Goal: Information Seeking & Learning: Find specific fact

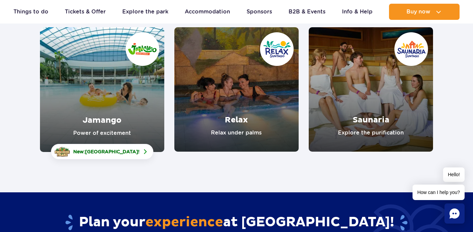
scroll to position [104, 0]
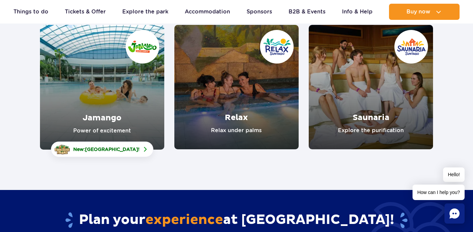
click at [107, 91] on link "Jamango" at bounding box center [102, 87] width 124 height 125
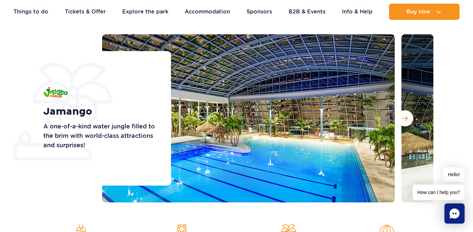
scroll to position [74, 0]
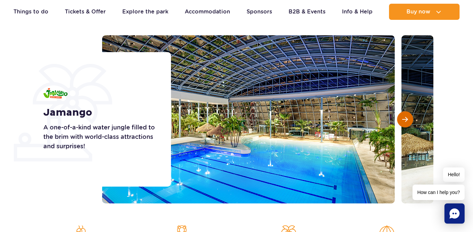
click at [406, 120] on span "Next slide" at bounding box center [405, 119] width 6 height 6
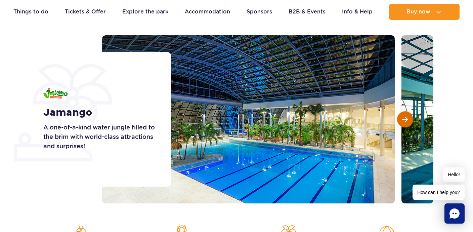
click at [406, 120] on span "Next slide" at bounding box center [405, 119] width 6 height 6
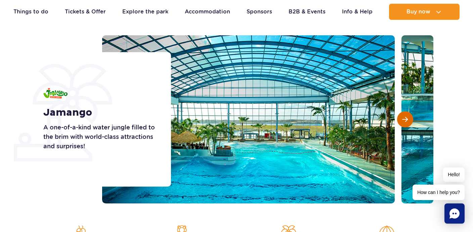
click at [406, 120] on span "Next slide" at bounding box center [405, 119] width 6 height 6
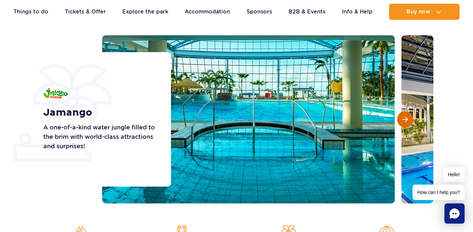
click at [406, 120] on span "Next slide" at bounding box center [405, 119] width 6 height 6
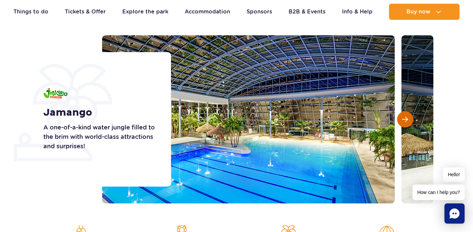
click at [406, 120] on span "Next slide" at bounding box center [405, 119] width 6 height 6
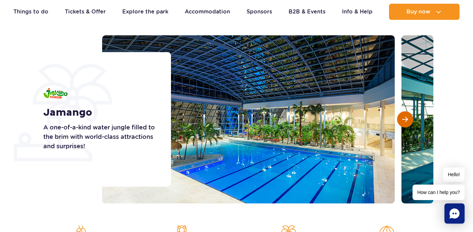
click at [406, 120] on span "Next slide" at bounding box center [405, 119] width 6 height 6
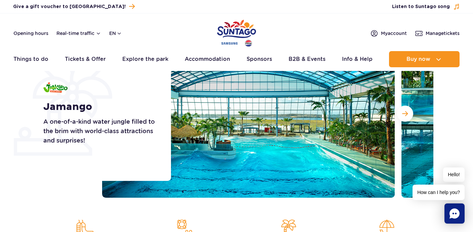
scroll to position [0, 0]
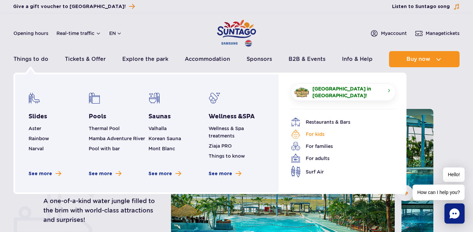
click at [309, 131] on link "For kids" at bounding box center [338, 133] width 95 height 9
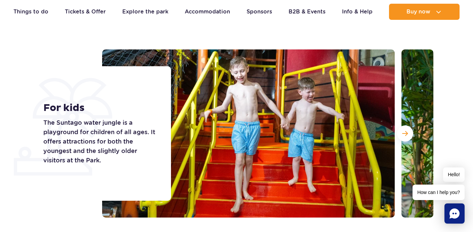
scroll to position [40, 0]
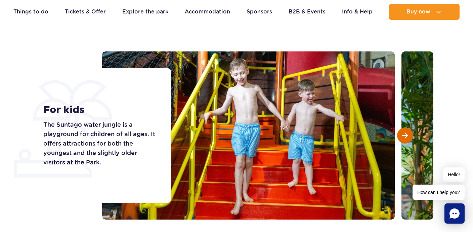
click at [406, 130] on button "Next slide" at bounding box center [405, 135] width 16 height 16
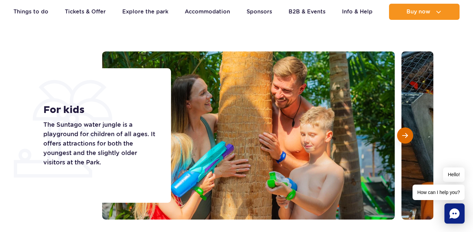
click at [406, 130] on button "Next slide" at bounding box center [405, 135] width 16 height 16
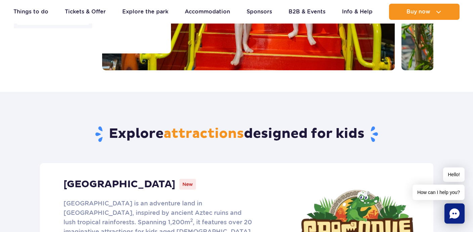
scroll to position [131, 0]
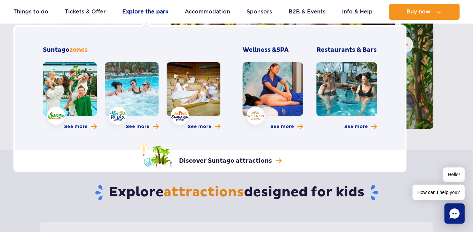
click at [145, 8] on link "Explore the park" at bounding box center [145, 12] width 46 height 16
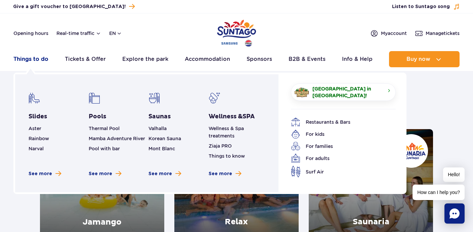
click at [28, 60] on link "Things to do" at bounding box center [30, 59] width 35 height 16
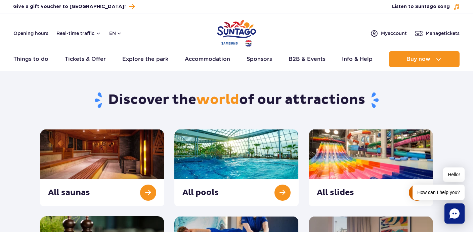
click at [336, 159] on link at bounding box center [371, 167] width 124 height 77
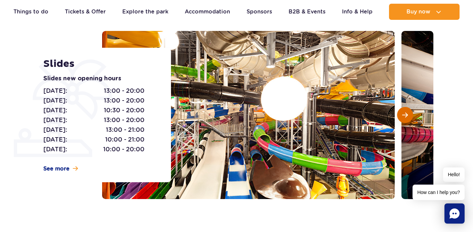
click at [402, 115] on span "Next slide" at bounding box center [405, 115] width 6 height 6
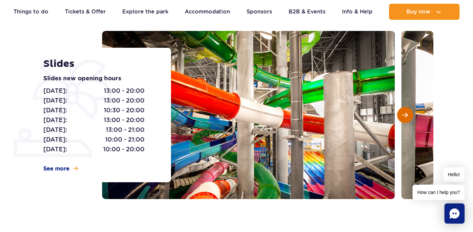
click at [402, 115] on span "Next slide" at bounding box center [405, 115] width 6 height 6
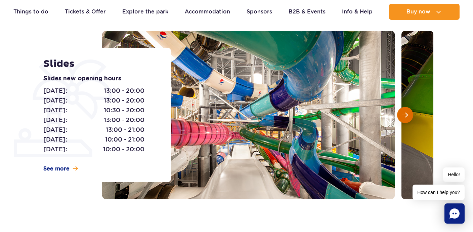
click at [402, 115] on span "Next slide" at bounding box center [405, 115] width 6 height 6
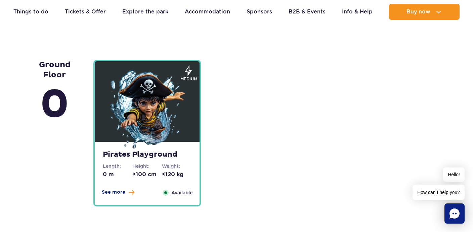
scroll to position [1691, 0]
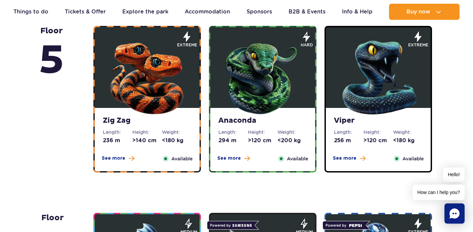
click at [144, 97] on img at bounding box center [147, 76] width 81 height 81
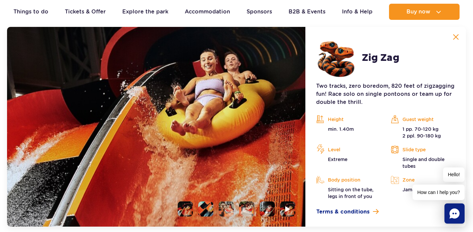
scroll to position [635, 0]
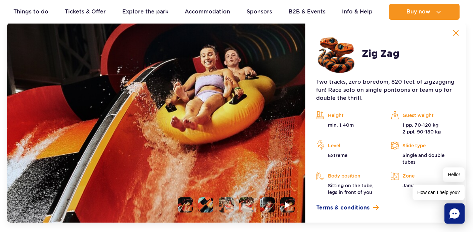
click at [182, 207] on li at bounding box center [185, 204] width 15 height 15
click at [205, 205] on li at bounding box center [205, 204] width 15 height 15
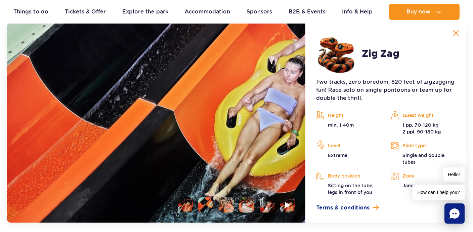
click at [229, 206] on li at bounding box center [226, 204] width 15 height 15
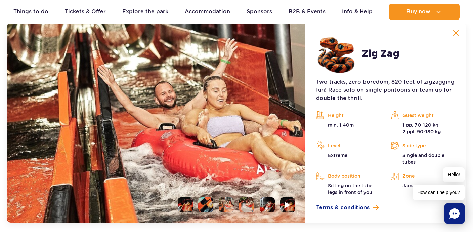
click at [208, 204] on li at bounding box center [205, 204] width 15 height 15
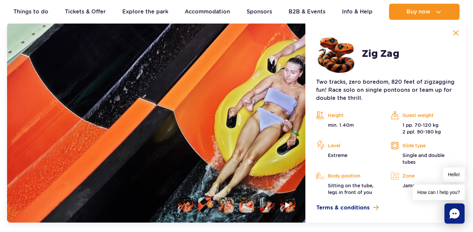
click at [223, 202] on li at bounding box center [226, 204] width 15 height 15
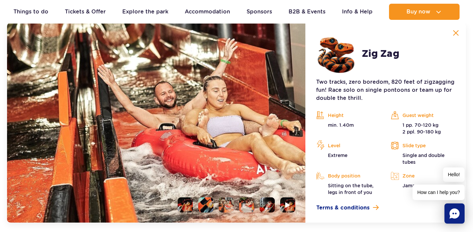
click at [245, 203] on li at bounding box center [246, 204] width 15 height 15
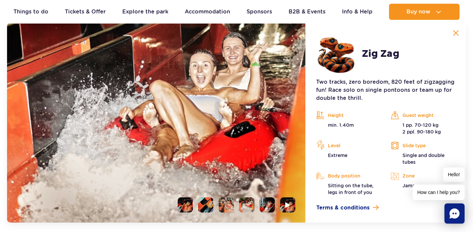
click at [269, 207] on li at bounding box center [267, 204] width 15 height 15
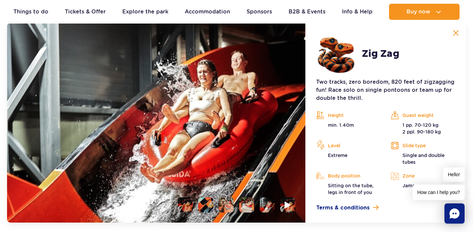
click at [286, 211] on li at bounding box center [287, 204] width 15 height 15
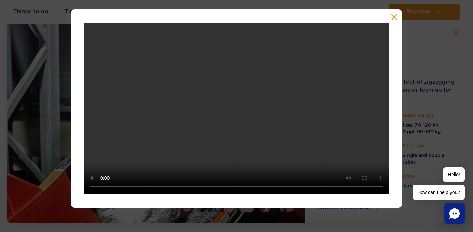
click at [393, 17] on button "button" at bounding box center [394, 17] width 7 height 7
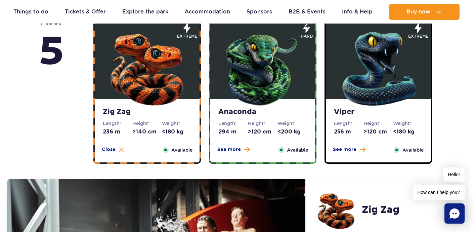
click at [240, 78] on img at bounding box center [262, 67] width 81 height 81
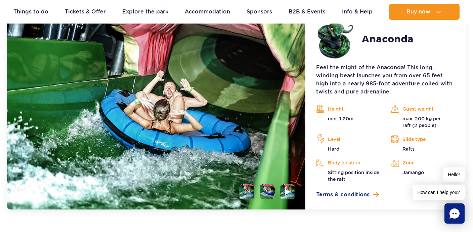
scroll to position [652, 0]
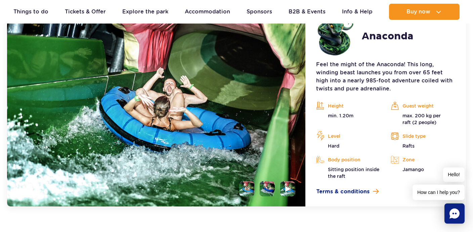
click at [268, 190] on li at bounding box center [267, 188] width 15 height 15
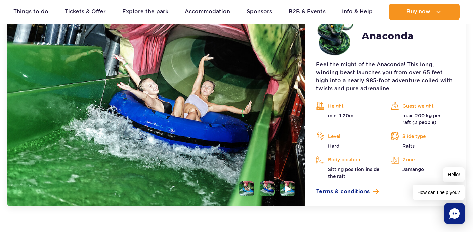
click at [288, 192] on img at bounding box center [288, 189] width 6 height 8
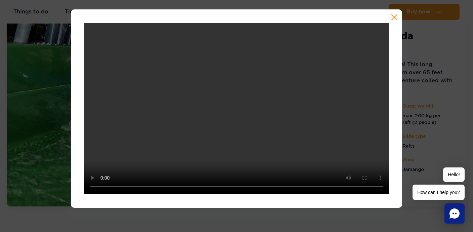
click at [395, 16] on button "button" at bounding box center [394, 17] width 7 height 7
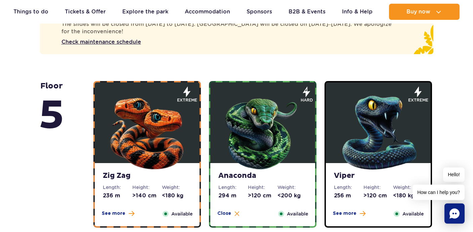
scroll to position [416, 0]
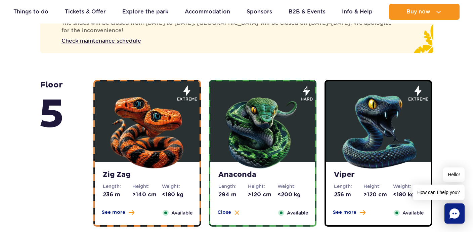
click at [358, 132] on img at bounding box center [378, 130] width 81 height 81
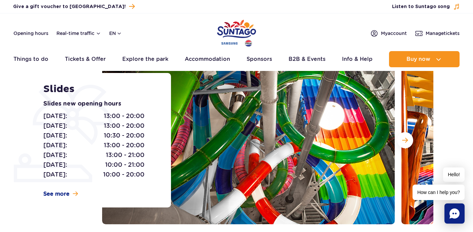
scroll to position [0, 0]
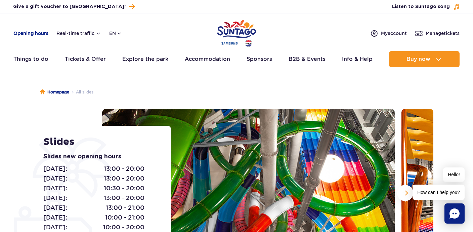
click at [32, 33] on link "Opening hours" at bounding box center [30, 33] width 35 height 7
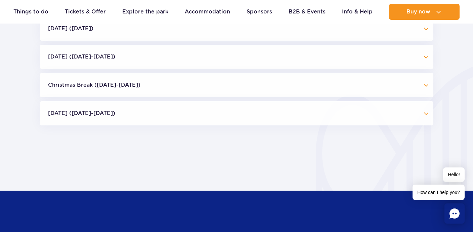
scroll to position [710, 0]
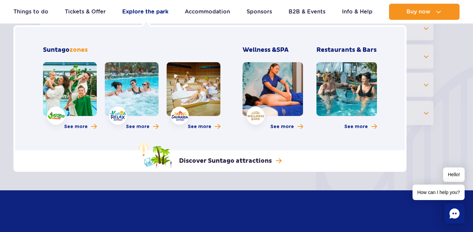
click at [140, 11] on link "Explore the park" at bounding box center [145, 12] width 46 height 16
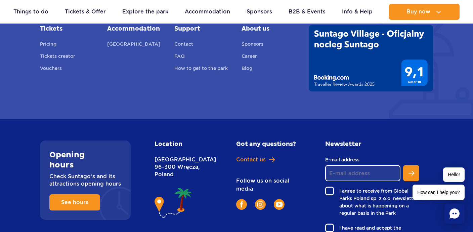
scroll to position [573, 0]
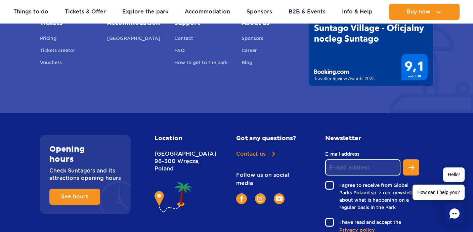
click at [186, 171] on p "Nowy Świat [STREET_ADDRESS]" at bounding box center [181, 161] width 52 height 22
copy p "Wręcza"
